Goal: Task Accomplishment & Management: Manage account settings

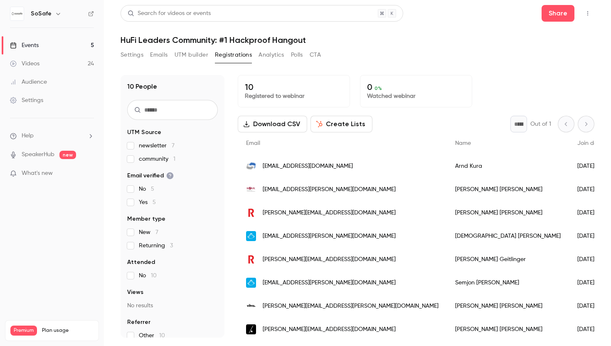
click at [272, 166] on span "[EMAIL_ADDRESS][DOMAIN_NAME]" at bounding box center [308, 166] width 90 height 9
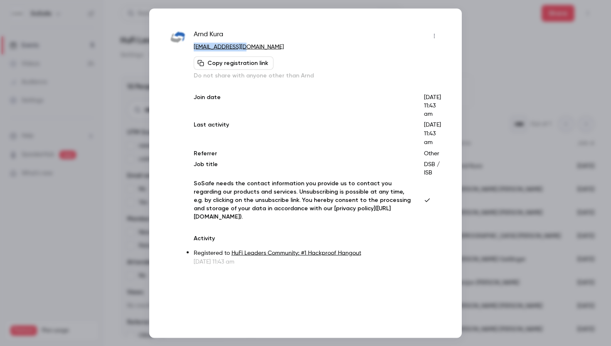
drag, startPoint x: 247, startPoint y: 47, endPoint x: 193, endPoint y: 50, distance: 54.6
click at [193, 50] on div "Arnd Kura [EMAIL_ADDRESS][DOMAIN_NAME] Copy registration link Do not share with…" at bounding box center [305, 147] width 271 height 236
copy link "[EMAIL_ADDRESS][DOMAIN_NAME]"
click at [497, 41] on div at bounding box center [305, 173] width 611 height 346
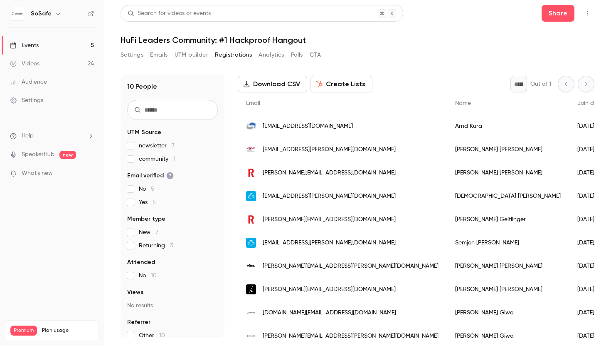
scroll to position [47, 0]
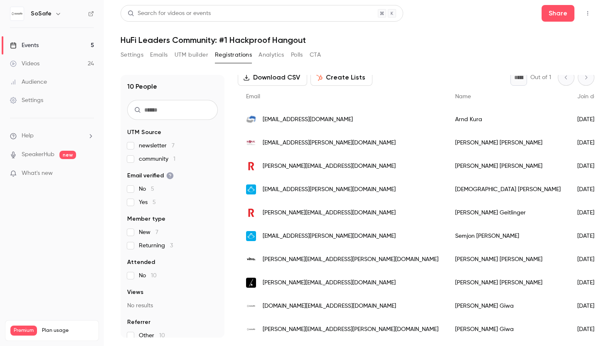
click at [279, 143] on span "[EMAIL_ADDRESS][PERSON_NAME][DOMAIN_NAME]" at bounding box center [329, 143] width 133 height 9
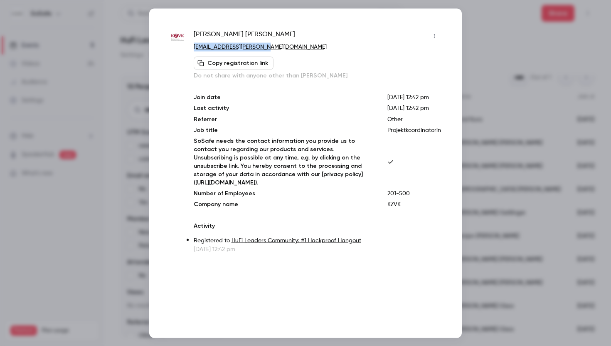
drag, startPoint x: 271, startPoint y: 46, endPoint x: 193, endPoint y: 47, distance: 78.2
click at [193, 47] on div "[PERSON_NAME] [PERSON_NAME][EMAIL_ADDRESS][PERSON_NAME][DOMAIN_NAME] Copy regis…" at bounding box center [305, 141] width 271 height 224
copy link "[EMAIL_ADDRESS][PERSON_NAME][DOMAIN_NAME]"
click at [493, 31] on div at bounding box center [305, 173] width 611 height 346
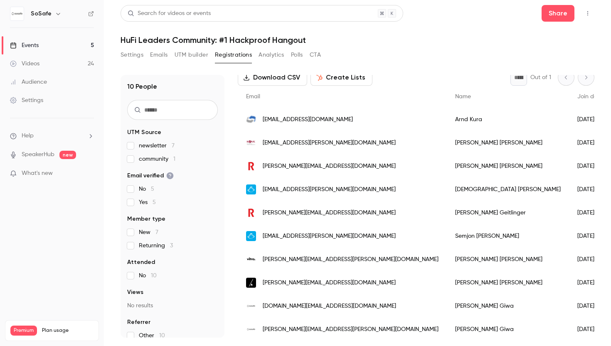
click at [302, 168] on span "[PERSON_NAME][EMAIL_ADDRESS][DOMAIN_NAME]" at bounding box center [329, 166] width 133 height 9
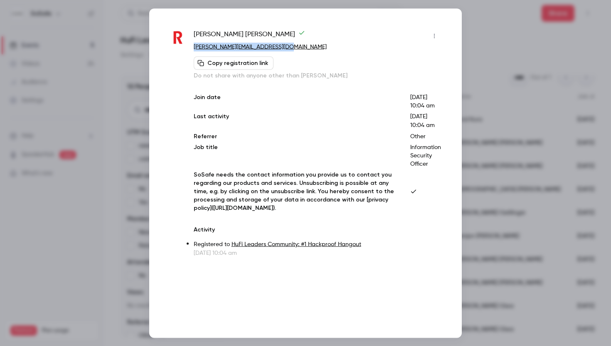
drag, startPoint x: 286, startPoint y: 45, endPoint x: 192, endPoint y: 50, distance: 94.5
click at [192, 50] on div "[PERSON_NAME] [PERSON_NAME][EMAIL_ADDRESS][DOMAIN_NAME] [PERSON_NAME] registrat…" at bounding box center [305, 143] width 271 height 228
copy link "[PERSON_NAME][EMAIL_ADDRESS][DOMAIN_NAME]"
click at [469, 41] on div at bounding box center [305, 173] width 611 height 346
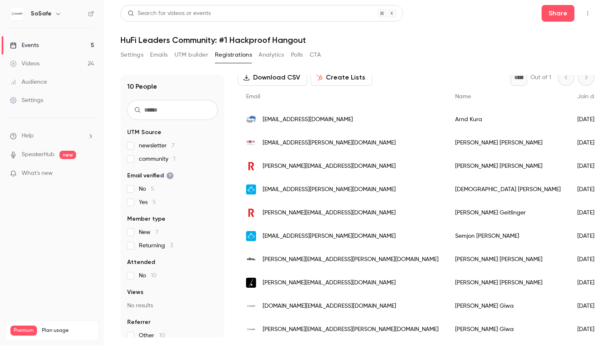
scroll to position [50, 0]
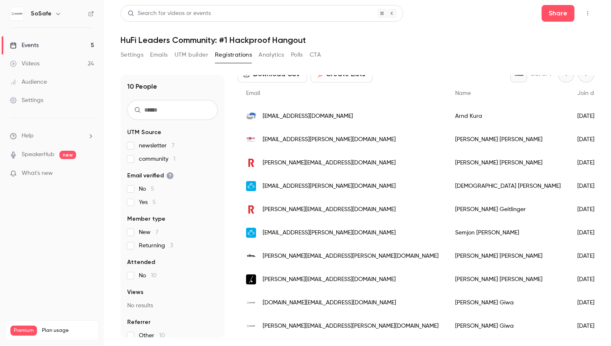
click at [327, 185] on span "[EMAIL_ADDRESS][PERSON_NAME][DOMAIN_NAME]" at bounding box center [329, 186] width 133 height 9
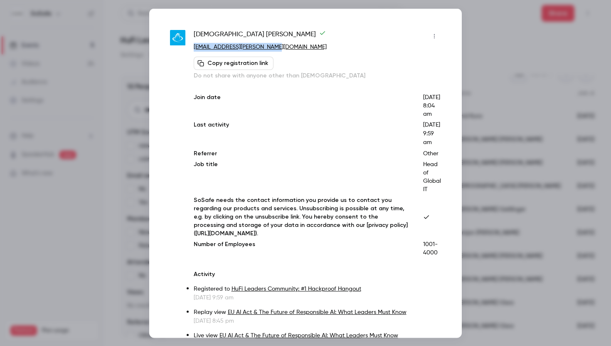
drag, startPoint x: 273, startPoint y: 47, endPoint x: 193, endPoint y: 46, distance: 80.7
click at [193, 46] on div "[DEMOGRAPHIC_DATA][PERSON_NAME] [PERSON_NAME][EMAIL_ADDRESS][PERSON_NAME][DOMAI…" at bounding box center [305, 200] width 271 height 342
copy link "[EMAIL_ADDRESS][PERSON_NAME][DOMAIN_NAME]"
click at [472, 53] on div at bounding box center [305, 173] width 611 height 346
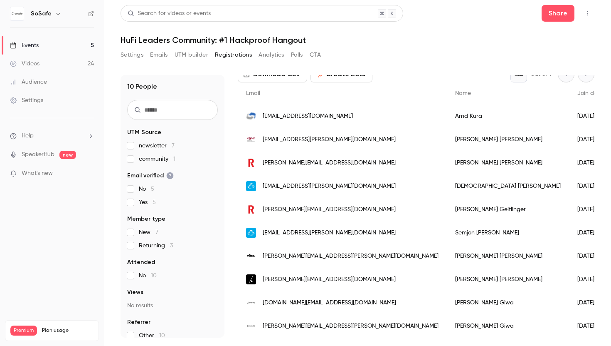
click at [298, 210] on span "[PERSON_NAME][EMAIL_ADDRESS][DOMAIN_NAME]" at bounding box center [329, 209] width 133 height 9
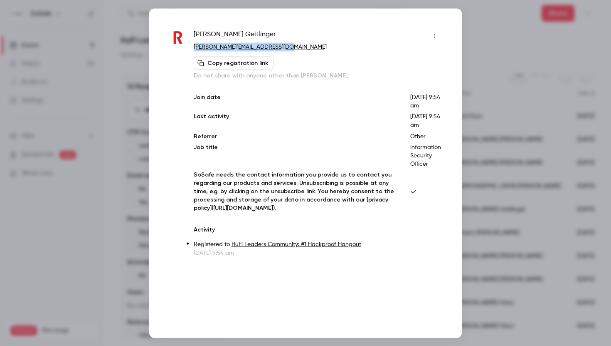
drag, startPoint x: 280, startPoint y: 47, endPoint x: 193, endPoint y: 49, distance: 87.4
click at [193, 49] on div "[PERSON_NAME] [PERSON_NAME][EMAIL_ADDRESS][DOMAIN_NAME] Copy registration link …" at bounding box center [305, 143] width 271 height 228
copy link "[PERSON_NAME][EMAIL_ADDRESS][DOMAIN_NAME]"
click at [508, 37] on div at bounding box center [305, 173] width 611 height 346
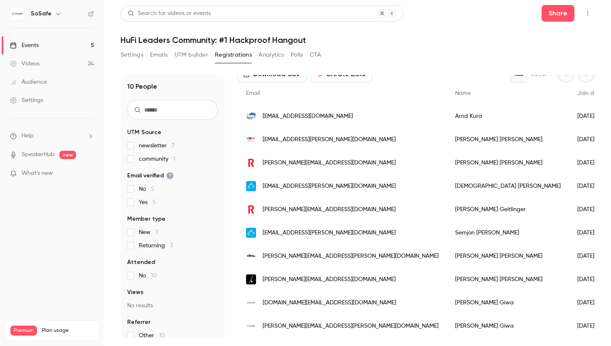
click at [284, 232] on span "[EMAIL_ADDRESS][PERSON_NAME][DOMAIN_NAME]" at bounding box center [329, 232] width 133 height 9
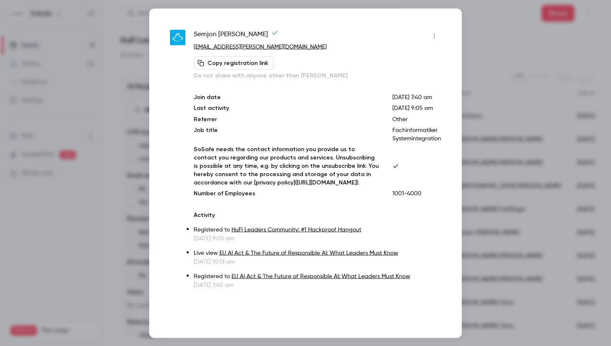
click at [269, 46] on p "[EMAIL_ADDRESS][PERSON_NAME][DOMAIN_NAME]" at bounding box center [318, 46] width 248 height 9
copy div "[EMAIL_ADDRESS][PERSON_NAME][DOMAIN_NAME] Copy registration link"
click at [465, 54] on div at bounding box center [305, 173] width 611 height 346
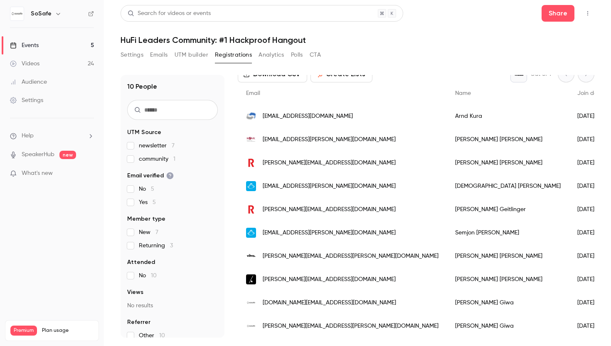
click at [307, 255] on span "[PERSON_NAME][EMAIL_ADDRESS][PERSON_NAME][DOMAIN_NAME]" at bounding box center [351, 256] width 176 height 9
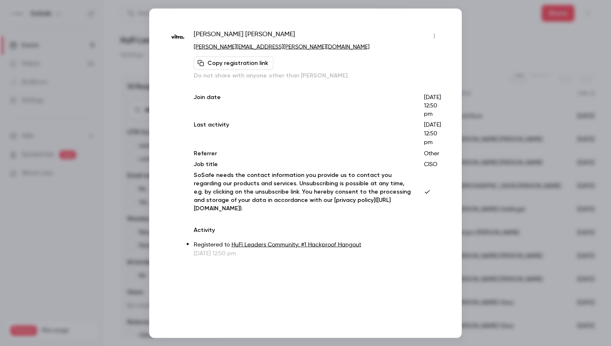
click at [257, 45] on p "[PERSON_NAME][EMAIL_ADDRESS][PERSON_NAME][DOMAIN_NAME]" at bounding box center [318, 46] width 248 height 9
click at [250, 47] on p "[PERSON_NAME][EMAIL_ADDRESS][PERSON_NAME][DOMAIN_NAME]" at bounding box center [318, 46] width 248 height 9
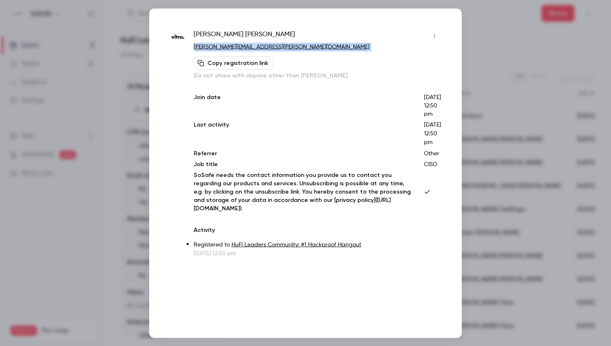
click at [250, 47] on p "[PERSON_NAME][EMAIL_ADDRESS][PERSON_NAME][DOMAIN_NAME]" at bounding box center [318, 46] width 248 height 9
copy div "[PERSON_NAME][EMAIL_ADDRESS][PERSON_NAME][DOMAIN_NAME] Copy registration link"
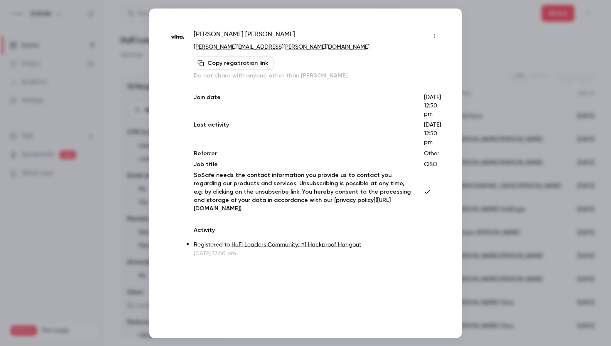
click at [473, 56] on div at bounding box center [305, 173] width 611 height 346
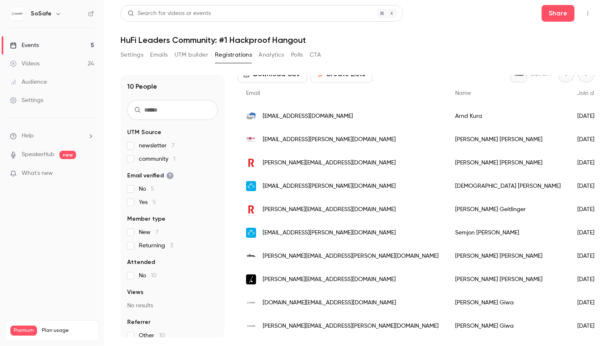
click at [287, 282] on span "[PERSON_NAME][EMAIL_ADDRESS][DOMAIN_NAME]" at bounding box center [329, 279] width 133 height 9
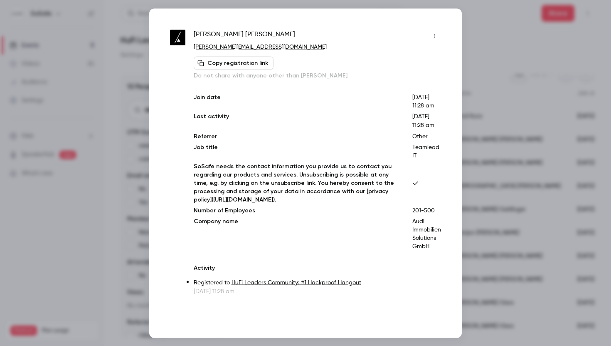
click at [264, 46] on p "[PERSON_NAME][EMAIL_ADDRESS][DOMAIN_NAME]" at bounding box center [318, 46] width 248 height 9
copy div "[PERSON_NAME][EMAIL_ADDRESS][DOMAIN_NAME] Copy registration link"
click at [493, 54] on div at bounding box center [305, 173] width 611 height 346
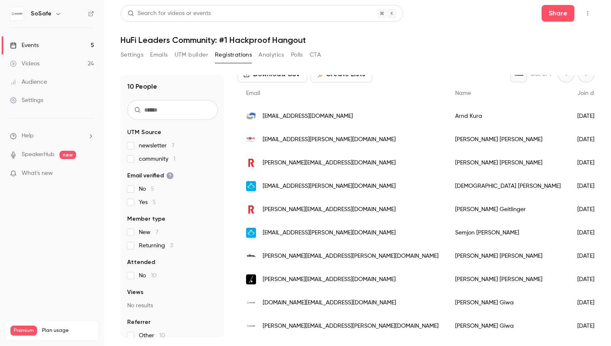
click at [194, 55] on button "UTM builder" at bounding box center [192, 54] width 34 height 13
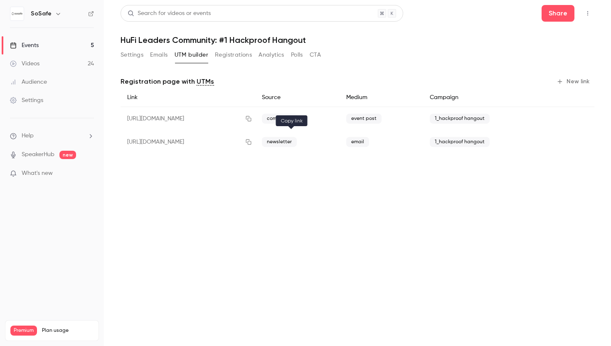
click at [255, 141] on button "button" at bounding box center [248, 141] width 13 height 13
click at [136, 54] on button "Settings" at bounding box center [132, 54] width 23 height 13
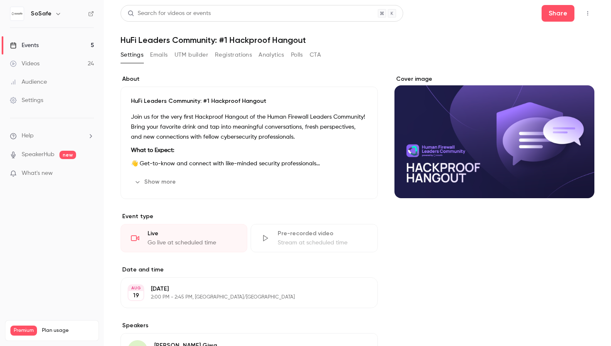
click at [217, 53] on button "Registrations" at bounding box center [233, 54] width 37 height 13
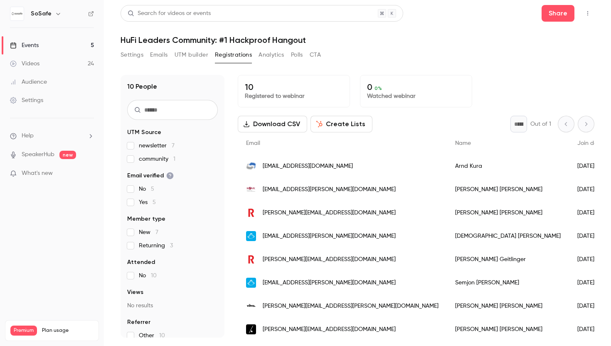
click at [138, 56] on button "Settings" at bounding box center [132, 54] width 23 height 13
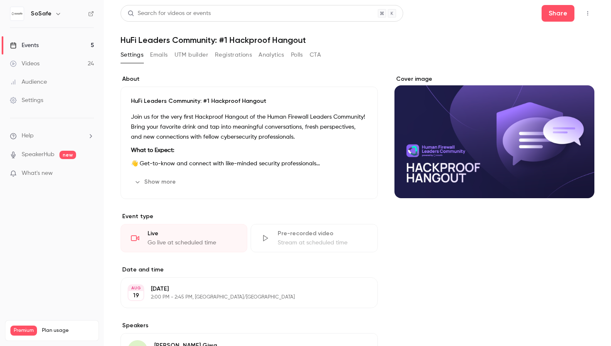
click at [164, 53] on button "Emails" at bounding box center [158, 54] width 17 height 13
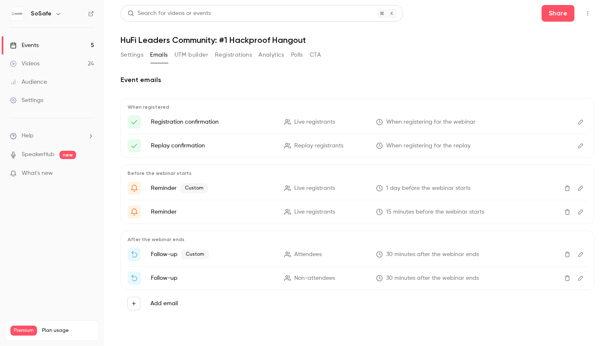
click at [226, 57] on button "Registrations" at bounding box center [233, 54] width 37 height 13
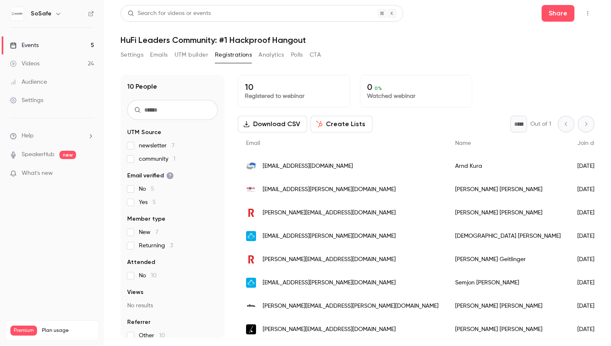
click at [198, 52] on button "UTM builder" at bounding box center [192, 54] width 34 height 13
